Goal: Task Accomplishment & Management: Use online tool/utility

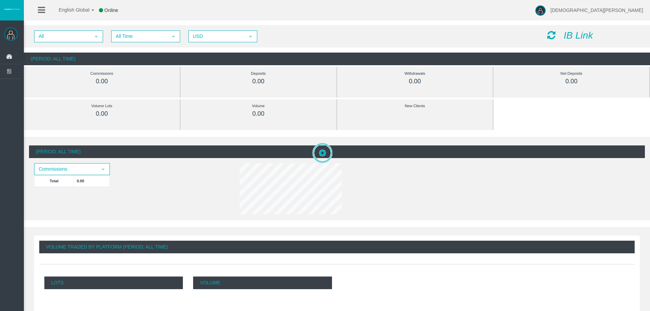
click at [574, 35] on icon "IB Link" at bounding box center [578, 35] width 29 height 11
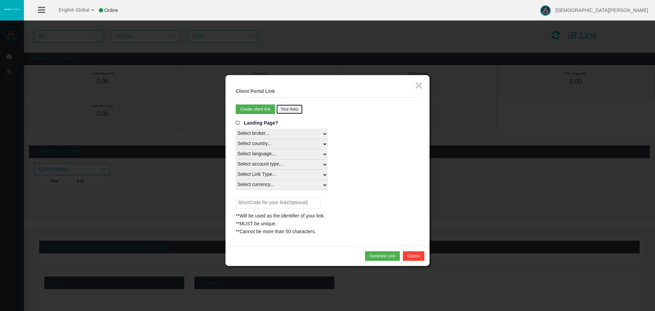
click at [292, 110] on button "Your links" at bounding box center [290, 109] width 27 height 10
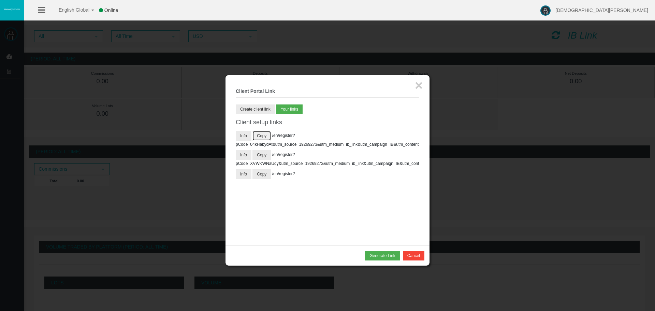
click at [265, 136] on button "Copy" at bounding box center [262, 136] width 18 height 10
click at [261, 108] on button "Create client link" at bounding box center [255, 109] width 39 height 10
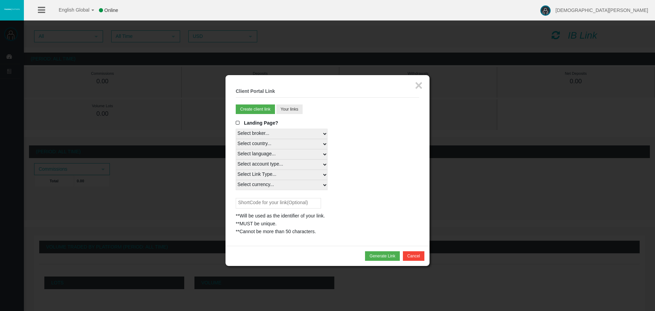
click at [237, 123] on span at bounding box center [239, 123] width 7 height 5
click at [0, 0] on input "Landing Page?" at bounding box center [0, 0] width 0 height 0
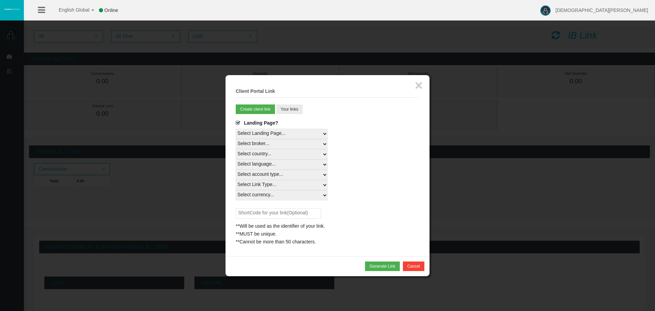
click at [270, 132] on select "Select Landing Page..." at bounding box center [282, 134] width 92 height 10
click at [236, 129] on select "Select Landing Page..." at bounding box center [282, 134] width 92 height 10
click at [266, 143] on select "Select broker... T4Trade" at bounding box center [282, 144] width 92 height 10
click at [264, 142] on select "Select broker... T4Trade" at bounding box center [282, 144] width 92 height 10
click at [263, 154] on select "Select country... Rest of the World" at bounding box center [282, 154] width 92 height 10
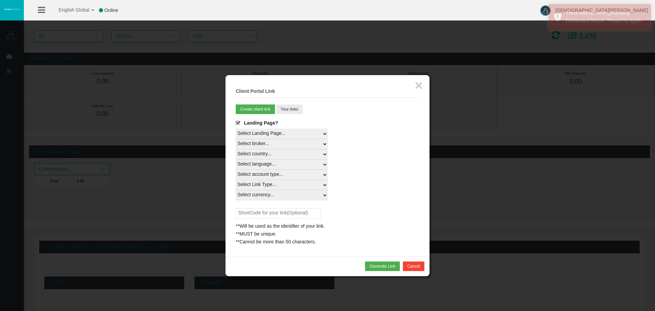
select select
click at [236, 149] on select "Select country... Rest of the World" at bounding box center [282, 154] width 92 height 10
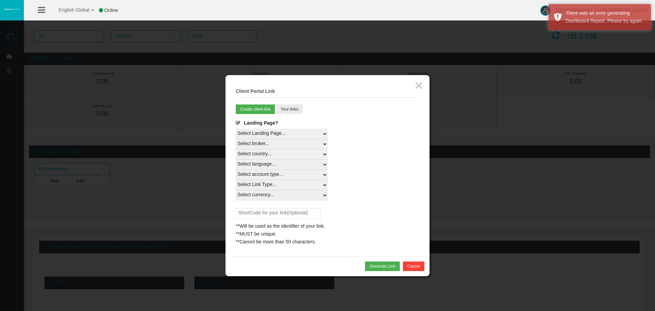
click at [259, 162] on select "Select language... English Japanese Chinese Portuguese Spanish Czech German Fre…" at bounding box center [282, 164] width 92 height 10
select select
click at [236, 159] on select "Select language... English Japanese Chinese Portuguese Spanish Czech German Fre…" at bounding box center [282, 164] width 92 height 10
click at [259, 173] on select "Select account type... All Platforms Trade Copy MT4 LiveFloatingSpreadAccount M…" at bounding box center [282, 175] width 92 height 10
select select
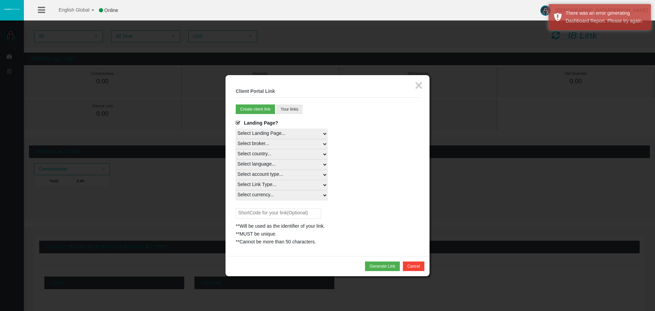
click at [236, 170] on select "Select account type... All Platforms Trade Copy MT4 LiveFloatingSpreadAccount M…" at bounding box center [282, 175] width 92 height 10
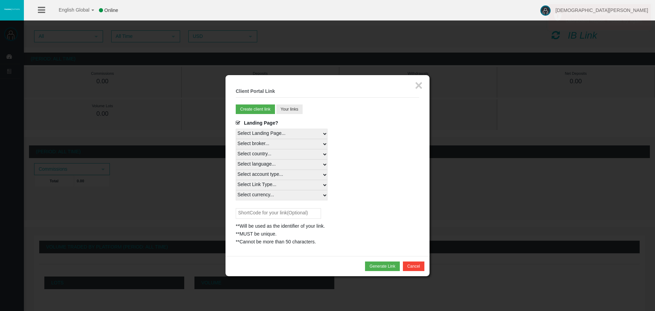
click at [263, 186] on select "Select Link Type... Real" at bounding box center [282, 185] width 92 height 10
select select "Real"
click at [236, 180] on select "Select Link Type... Real" at bounding box center [282, 185] width 92 height 10
click at [257, 196] on select "Select currency... All Currencies" at bounding box center [282, 195] width 92 height 10
select select "All Currencies"
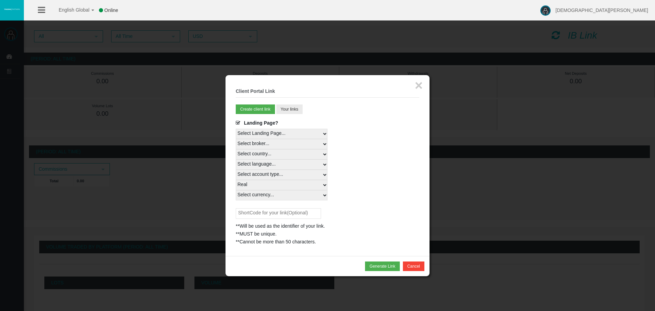
click at [236, 190] on select "Select currency... All Currencies" at bounding box center [282, 195] width 92 height 10
click at [383, 266] on button "Generate Link" at bounding box center [382, 266] width 34 height 10
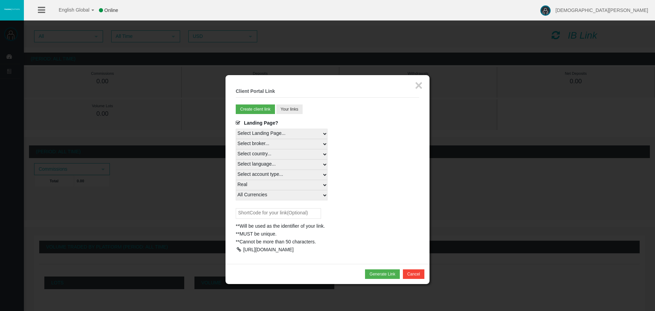
click at [239, 250] on div at bounding box center [239, 249] width 6 height 5
click at [419, 84] on button "×" at bounding box center [419, 86] width 8 height 14
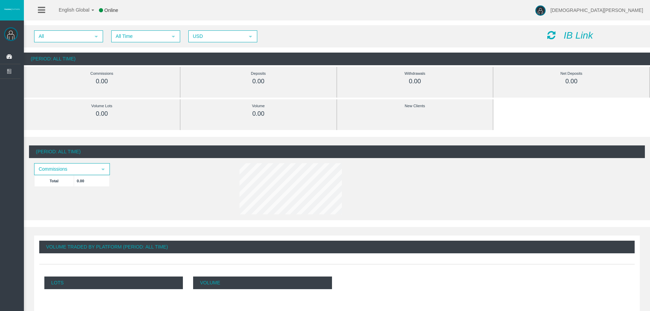
click at [200, 167] on div "(Period: All Time) Commissions select Total 0.00" at bounding box center [337, 180] width 616 height 71
